Goal: Transaction & Acquisition: Download file/media

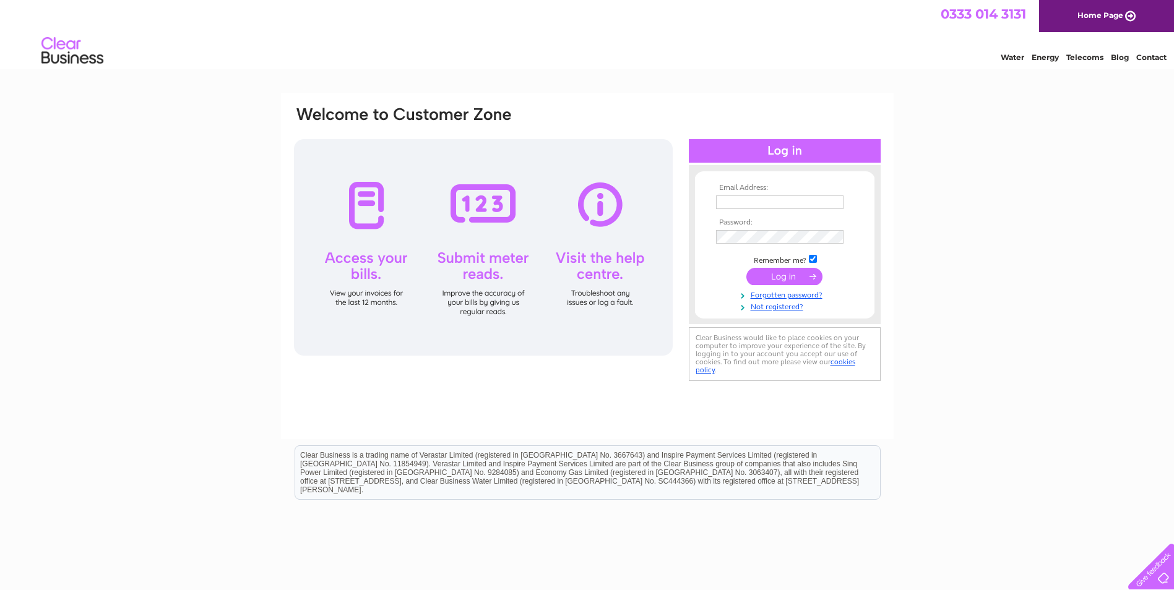
type input "alexis@waspsstudios.org.uk"
click at [775, 278] on input "submit" at bounding box center [784, 276] width 76 height 17
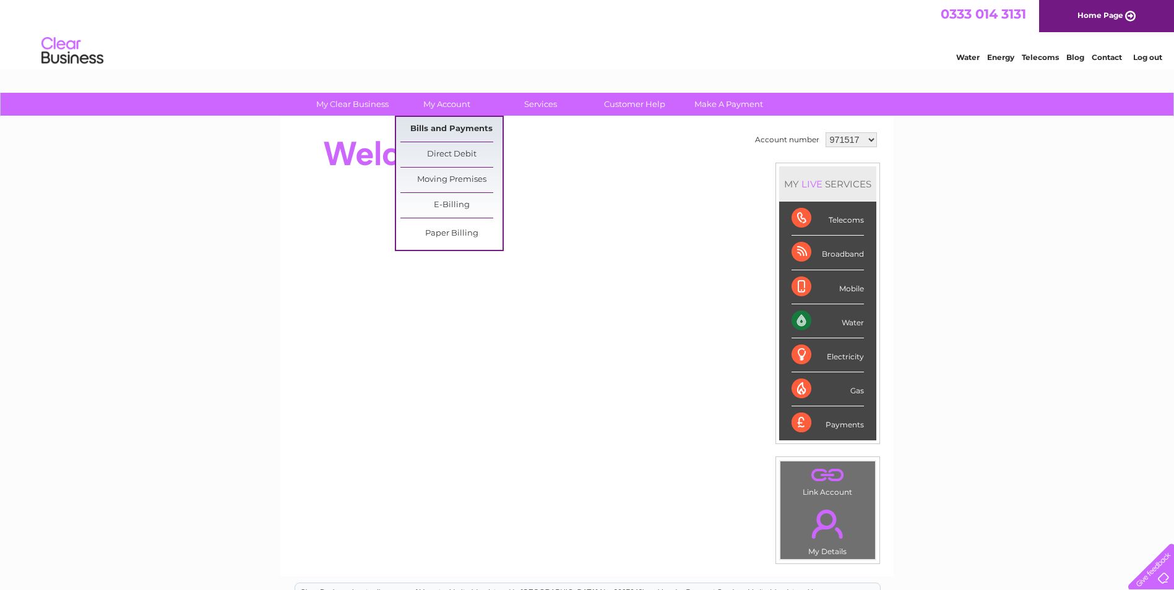
click at [465, 132] on link "Bills and Payments" at bounding box center [451, 129] width 102 height 25
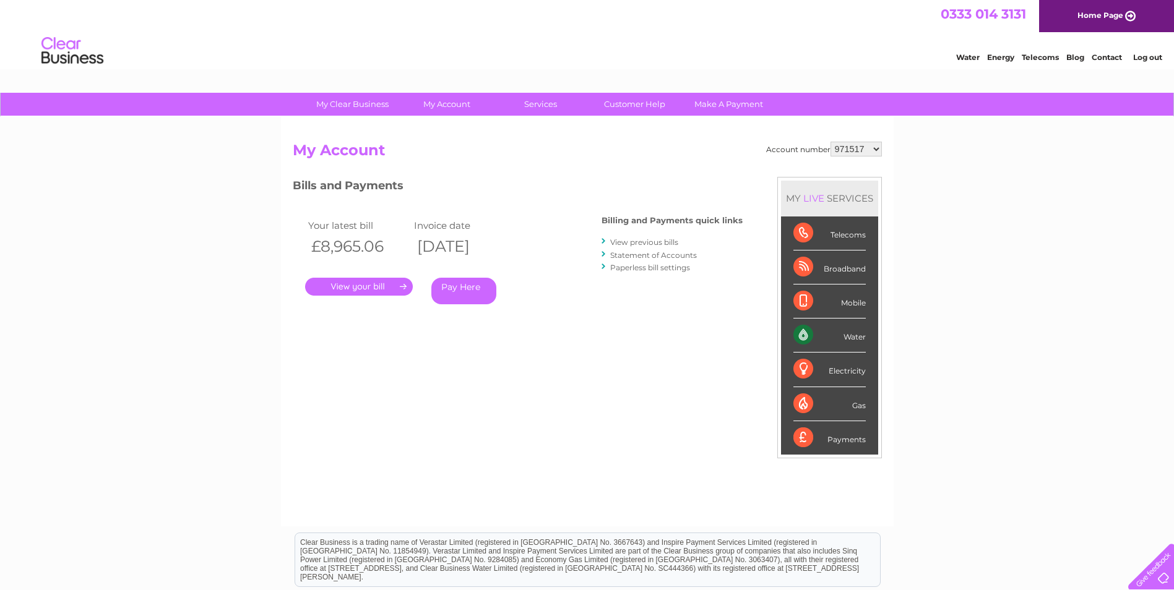
click at [633, 239] on link "View previous bills" at bounding box center [644, 242] width 68 height 9
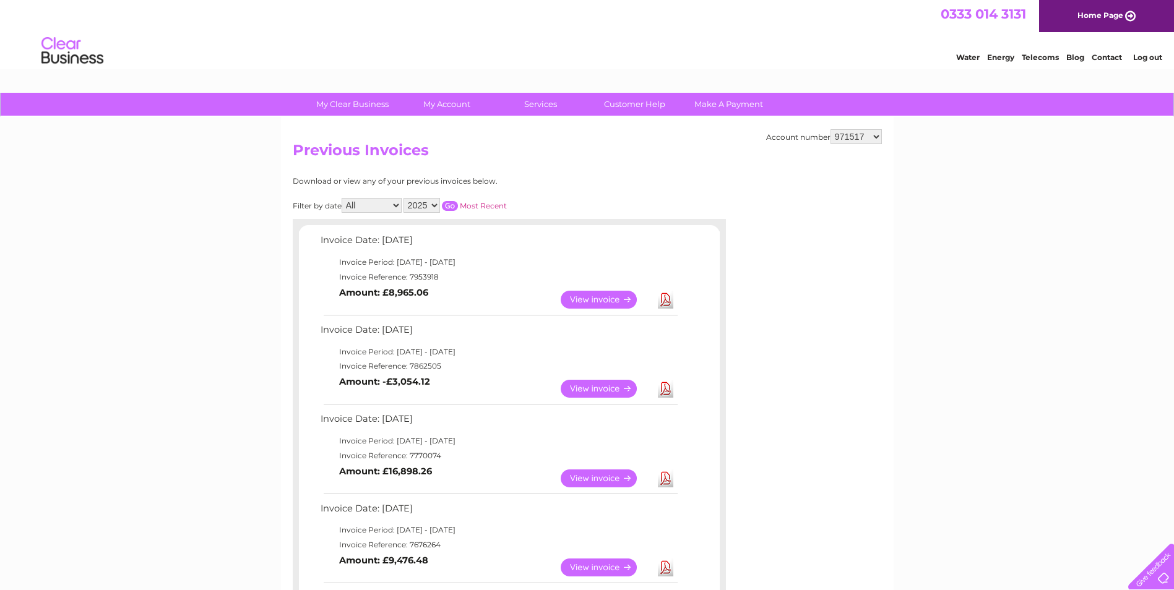
click at [670, 300] on link "Download" at bounding box center [665, 300] width 15 height 18
click at [663, 386] on link "Download" at bounding box center [665, 389] width 15 height 18
